Goal: Information Seeking & Learning: Learn about a topic

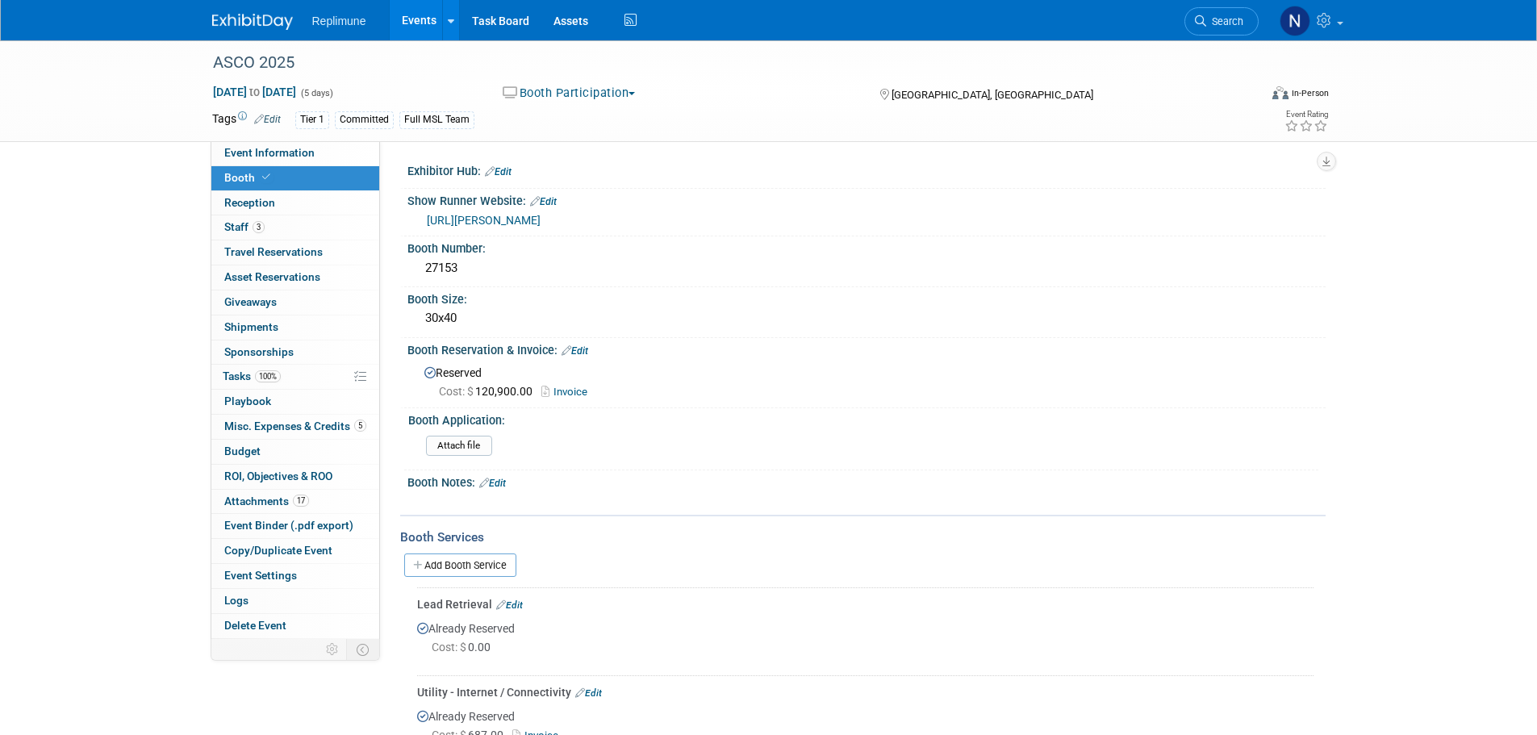
click at [1215, 24] on span "Search" at bounding box center [1224, 21] width 37 height 12
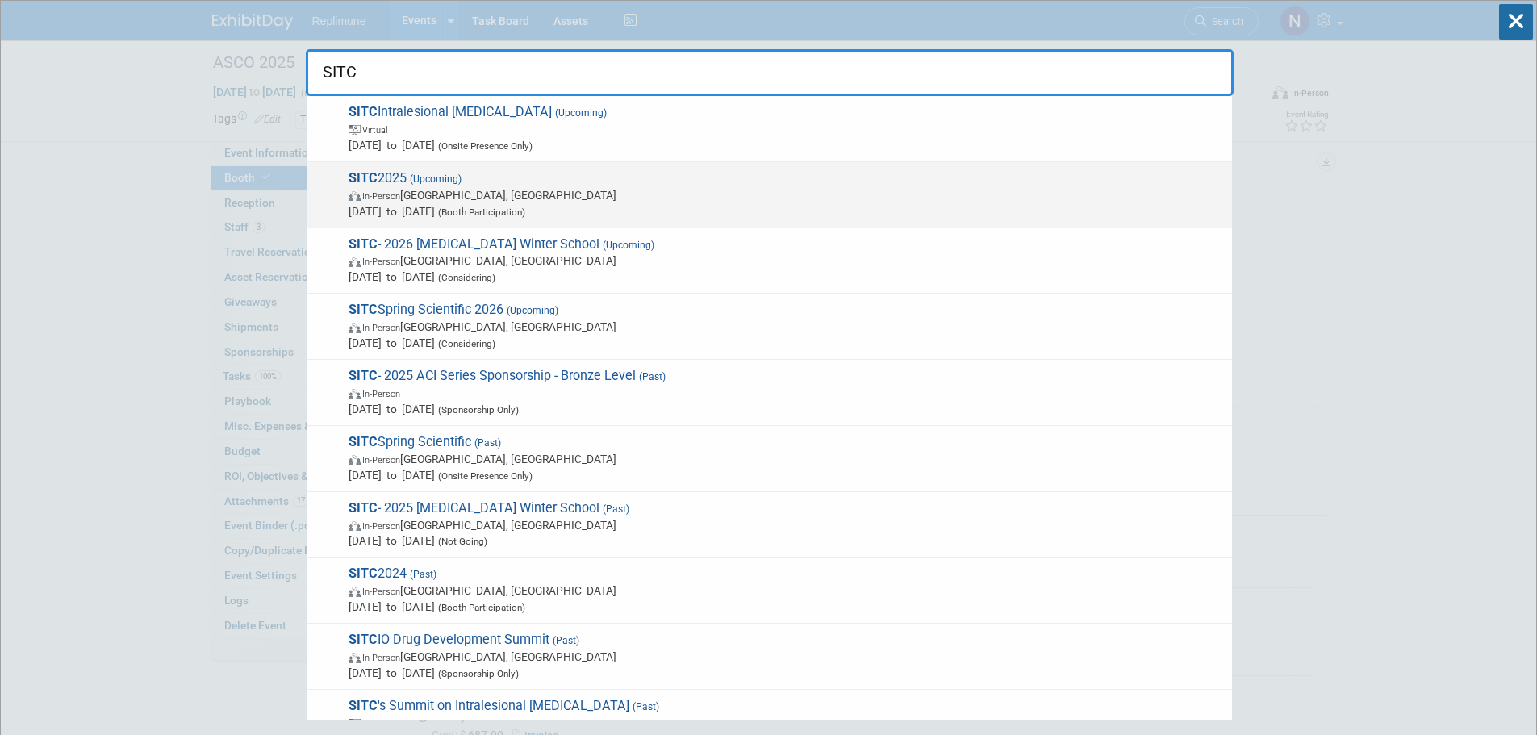
type input "SITC"
click at [419, 202] on span "In-Person [GEOGRAPHIC_DATA], [GEOGRAPHIC_DATA]" at bounding box center [785, 195] width 875 height 16
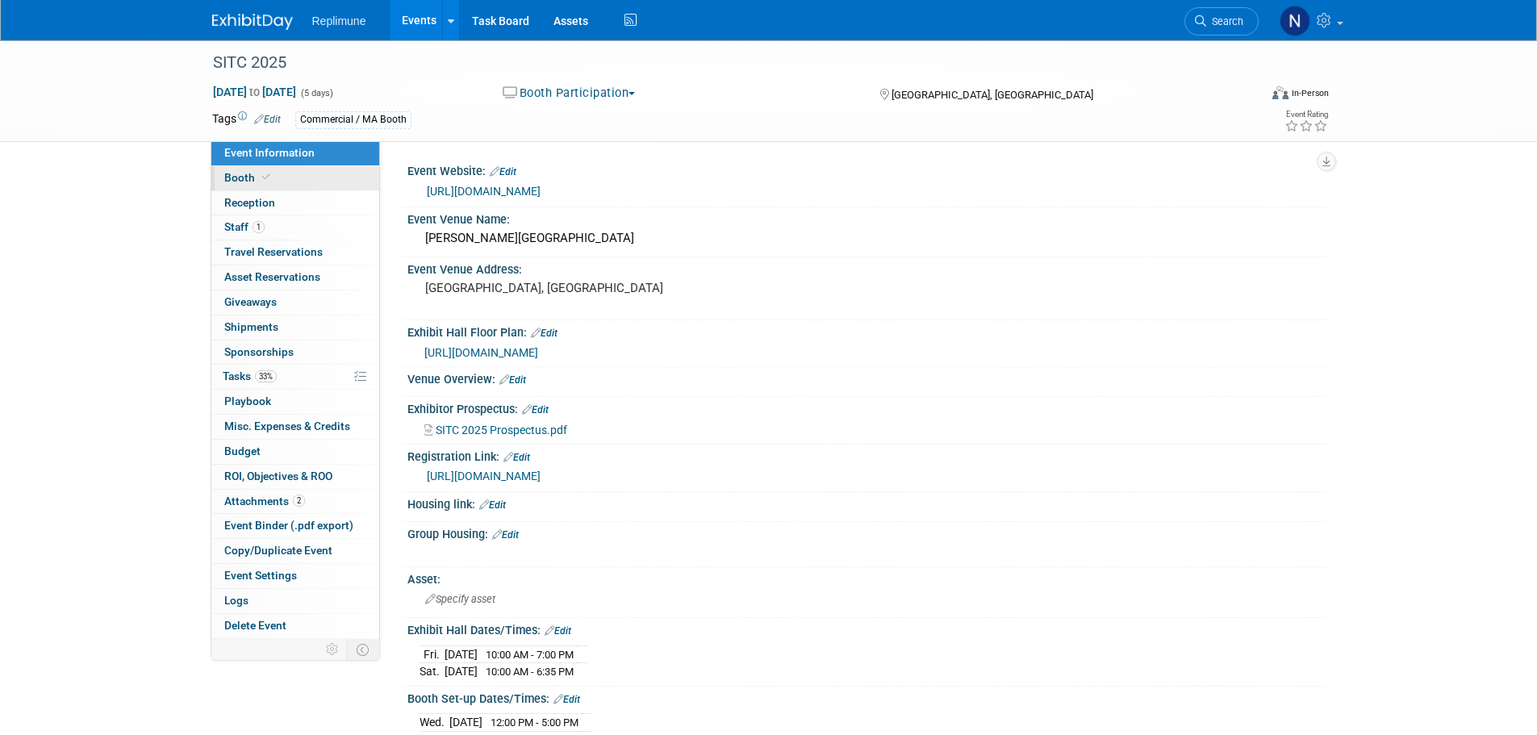
click at [240, 175] on span "Booth" at bounding box center [248, 177] width 49 height 13
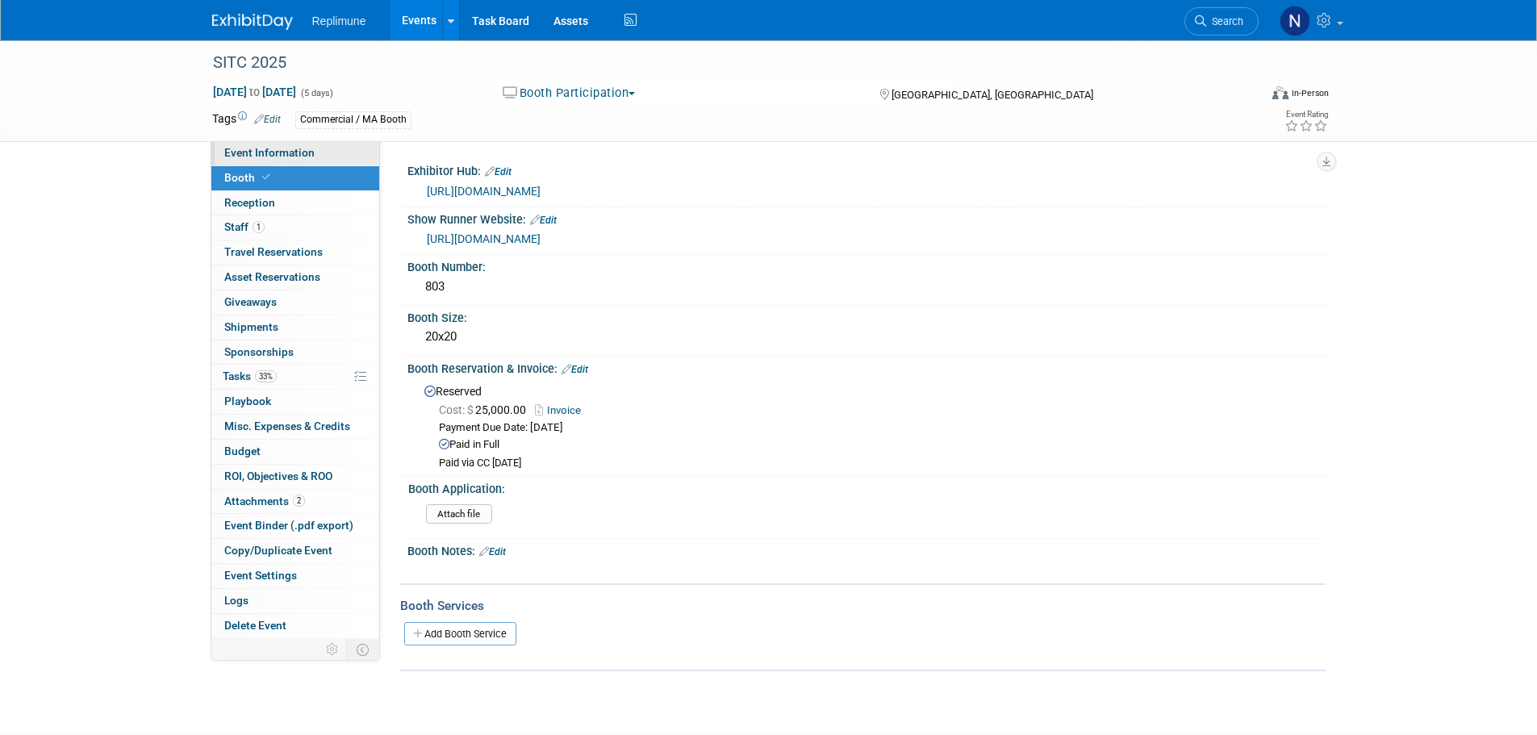
click at [276, 153] on span "Event Information" at bounding box center [269, 152] width 90 height 13
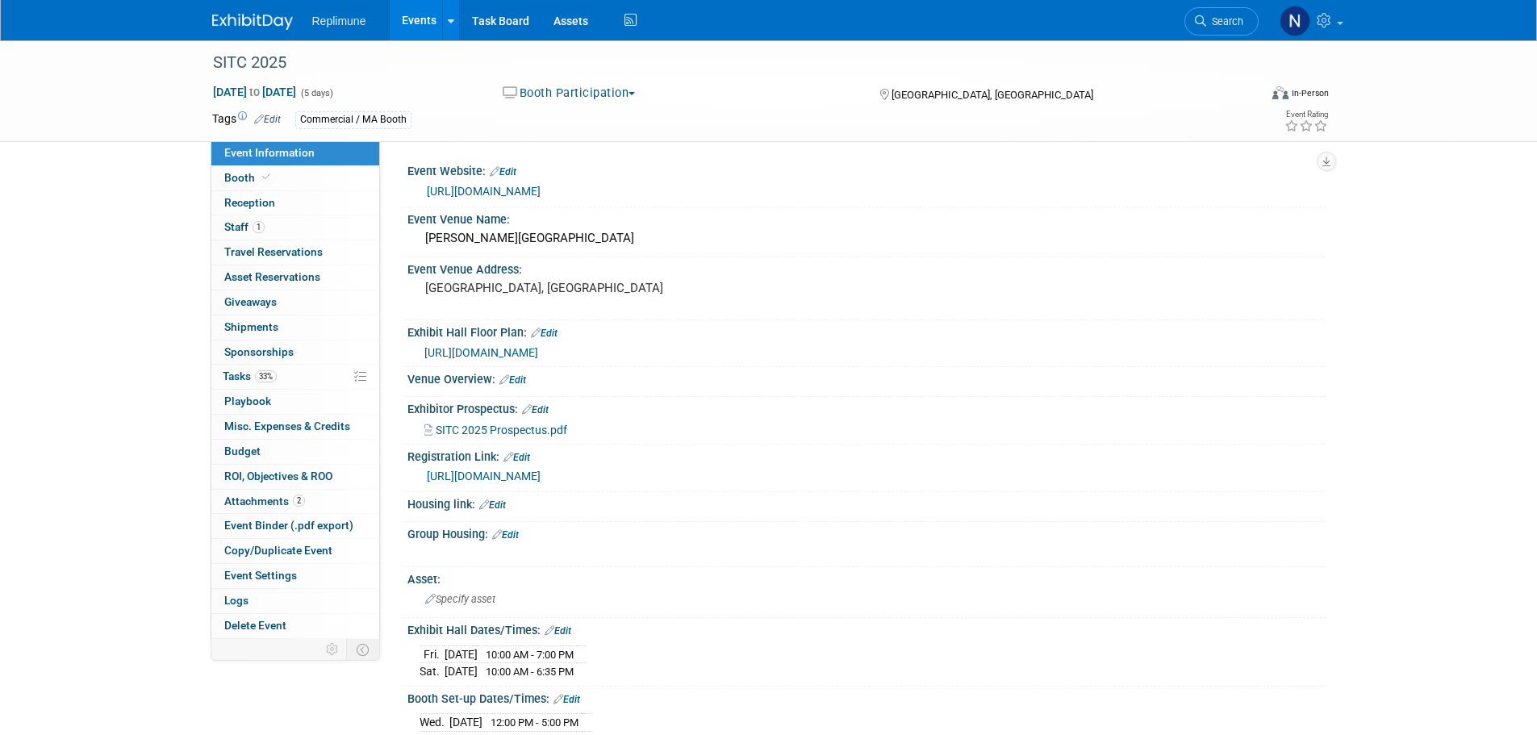
click at [472, 473] on link "https://www.mylibralounge.com/regeng/sitc2025/sitcex/en/company-overview/?lib_S…" at bounding box center [484, 475] width 114 height 13
click at [231, 180] on span "Booth" at bounding box center [248, 177] width 49 height 13
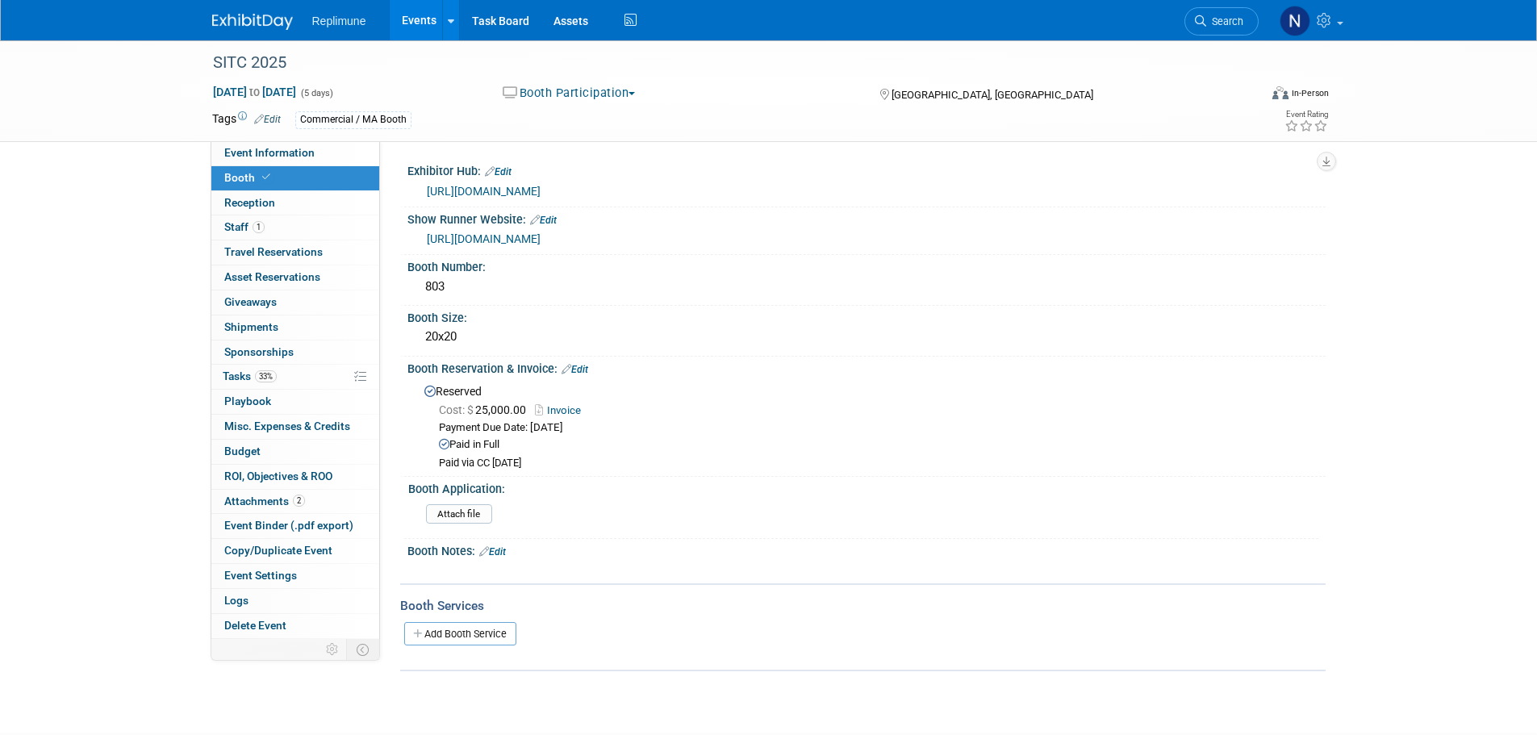
click at [534, 186] on link "https://www.conferenceharvester.com/harvester2expw/home.asp?EventKey=NAKXYFLC&U…" at bounding box center [484, 191] width 114 height 13
click at [227, 226] on span "Staff 1" at bounding box center [244, 226] width 40 height 13
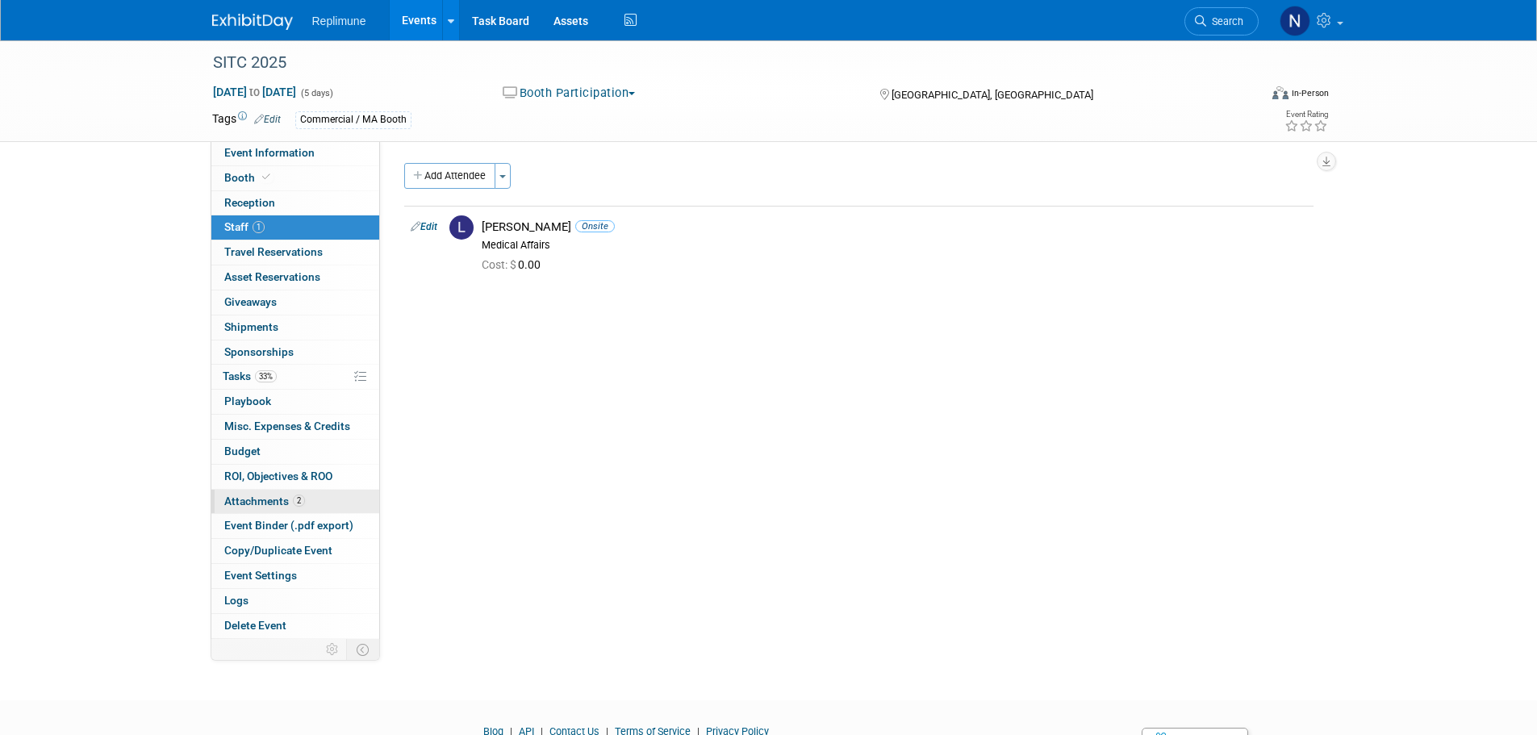
click at [255, 496] on span "Attachments 2" at bounding box center [264, 500] width 81 height 13
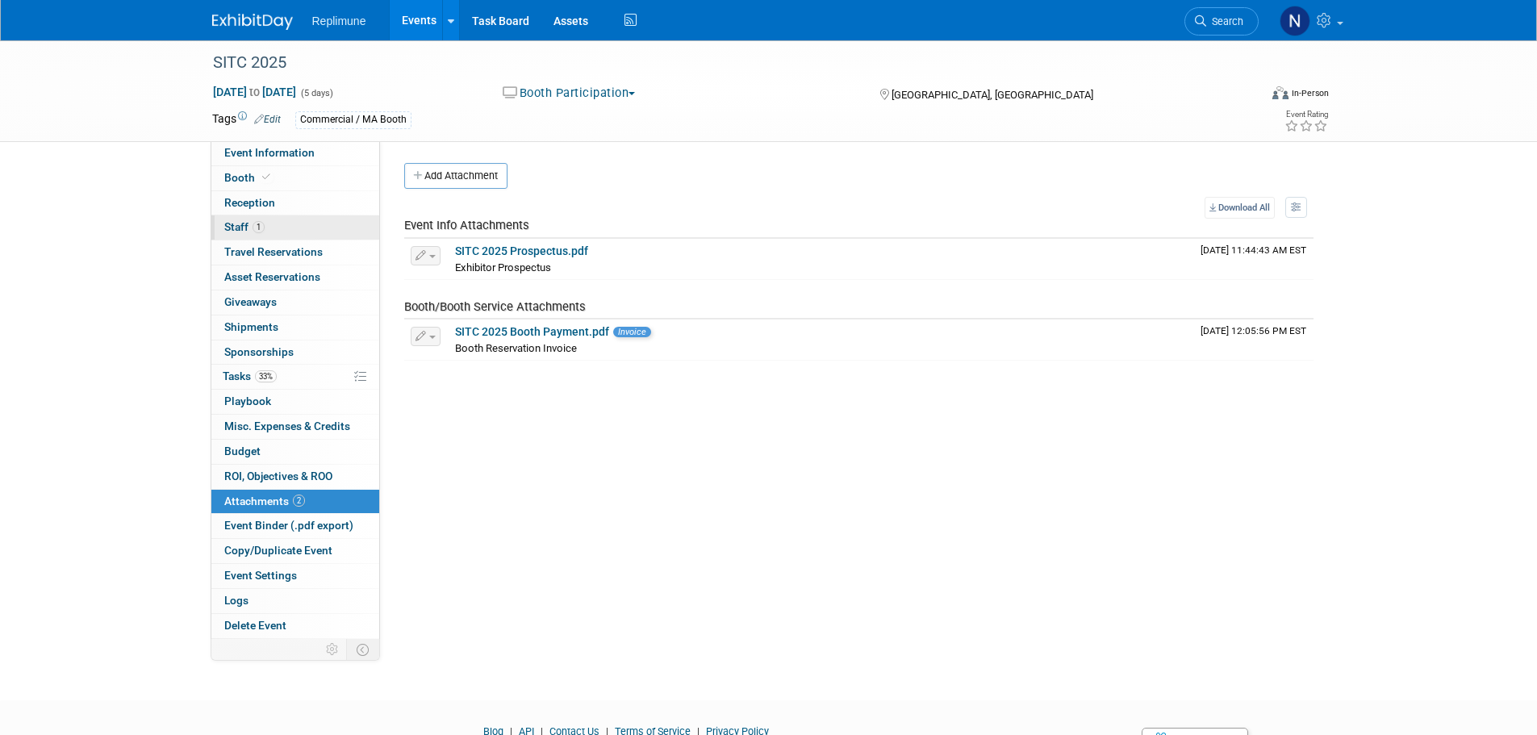
click at [243, 222] on span "Staff 1" at bounding box center [244, 226] width 40 height 13
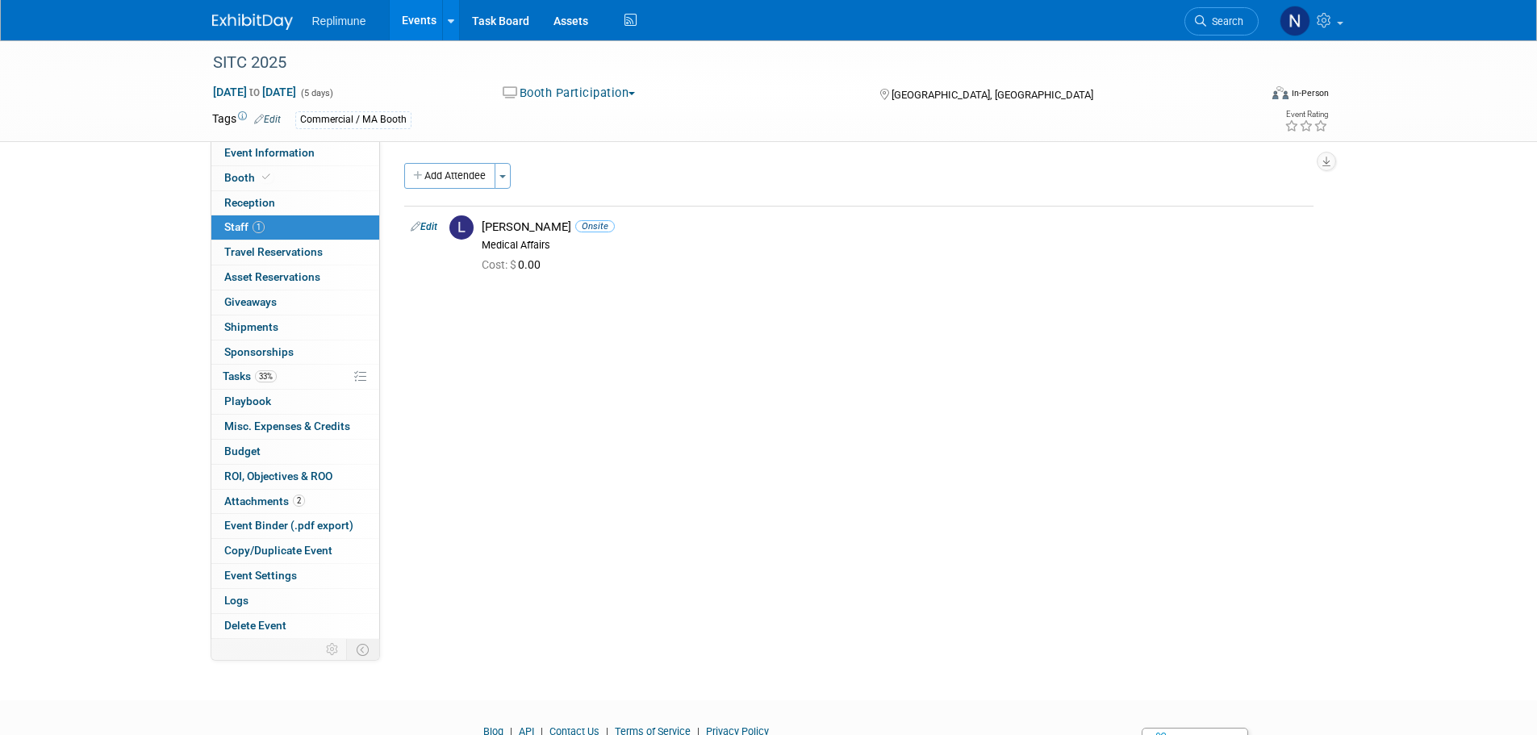
click at [255, 141] on div "SITC 2025 Nov 5, 2025 to Nov 9, 2025 (5 days) Nov 5, 2025 to Nov 9, 2025 Booth …" at bounding box center [768, 90] width 1137 height 101
click at [255, 149] on span "Event Information" at bounding box center [269, 152] width 90 height 13
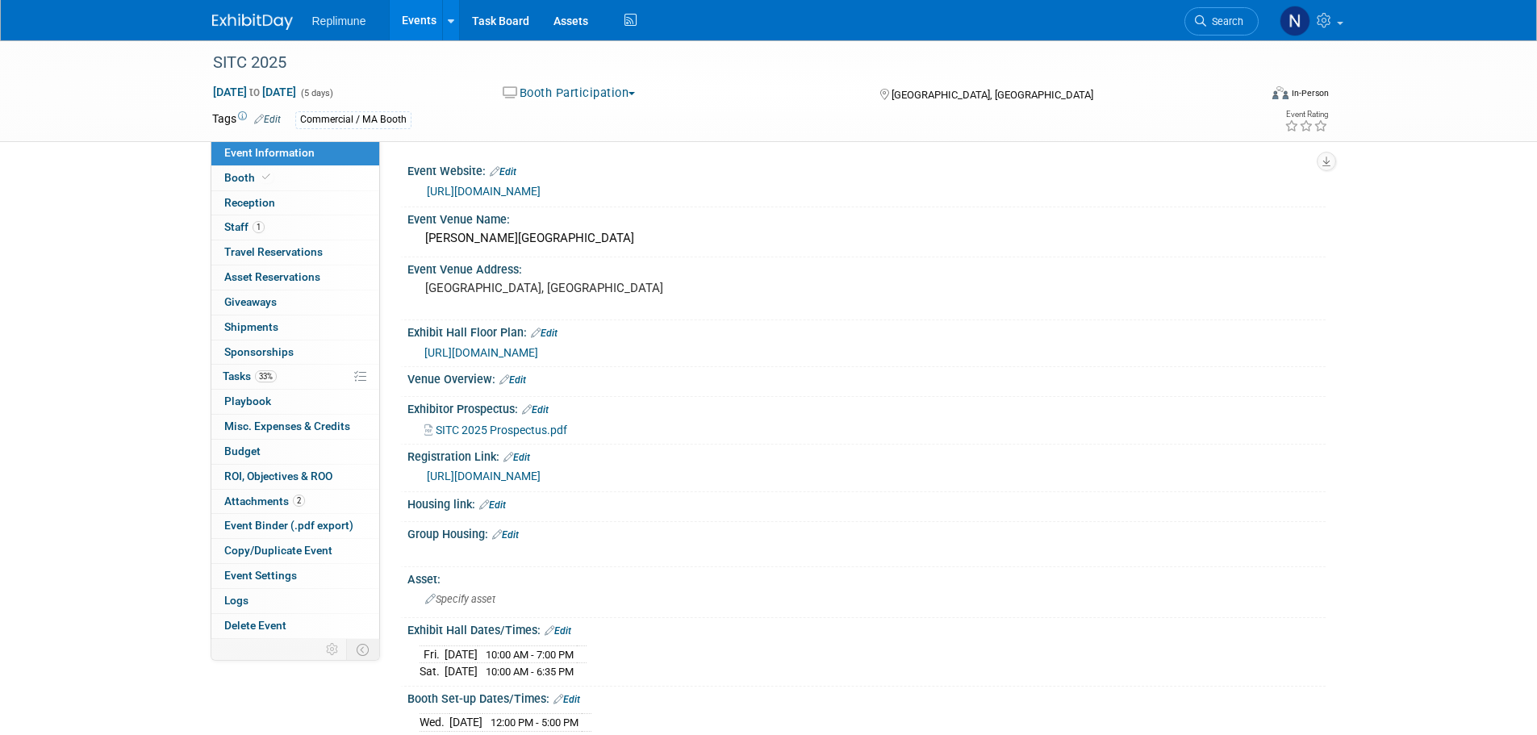
click at [482, 474] on link "https://www.mylibralounge.com/regeng/sitc2025/sitcex/en/company-overview/?lib_S…" at bounding box center [484, 475] width 114 height 13
